Goal: Task Accomplishment & Management: Use online tool/utility

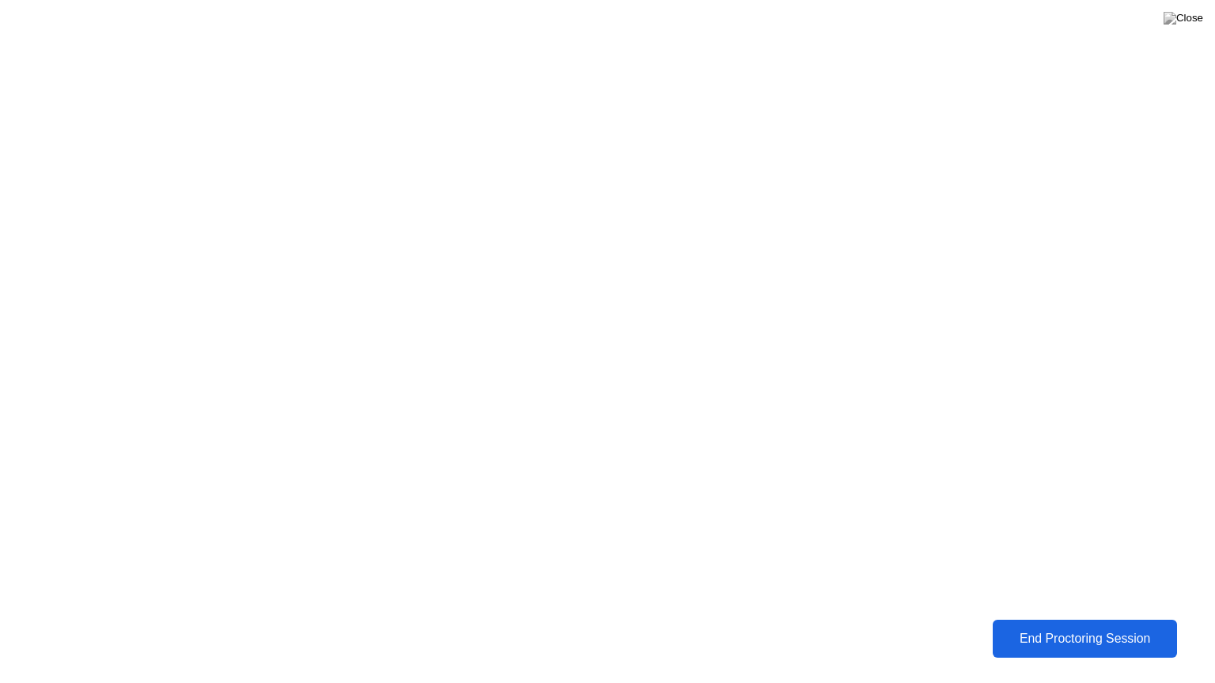
click at [1085, 646] on div "End Proctoring Session" at bounding box center [1084, 639] width 175 height 14
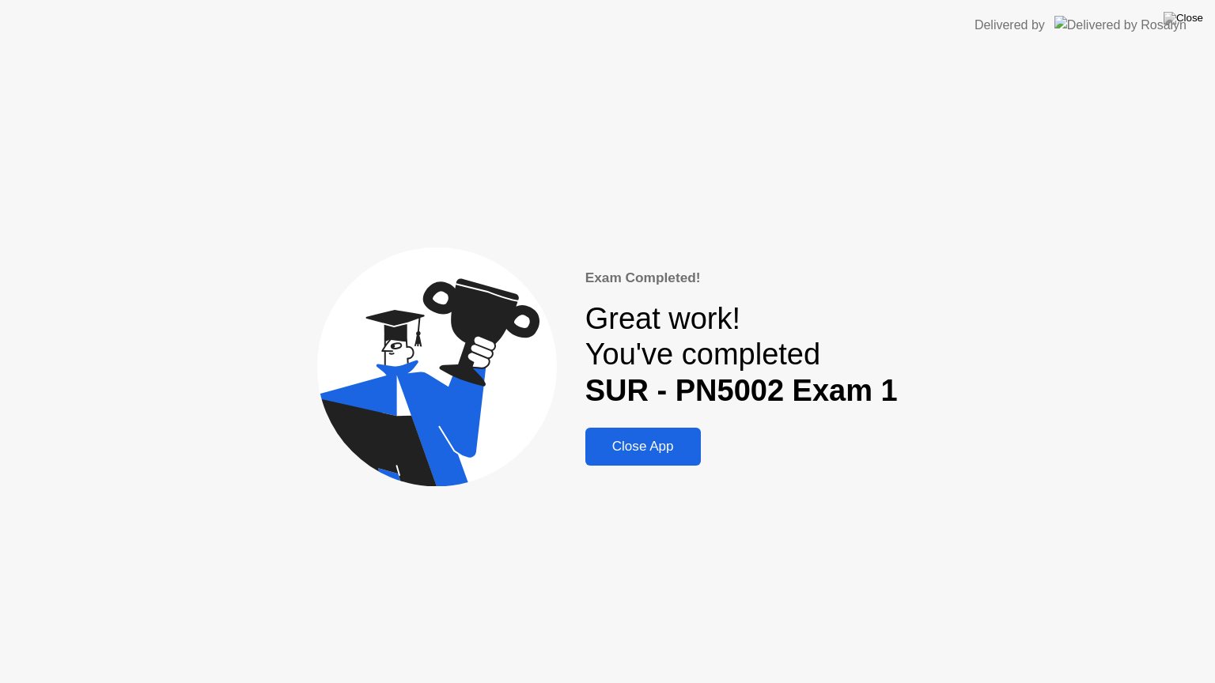
click at [630, 434] on button "Close App" at bounding box center [642, 447] width 115 height 38
